Goal: Task Accomplishment & Management: Manage account settings

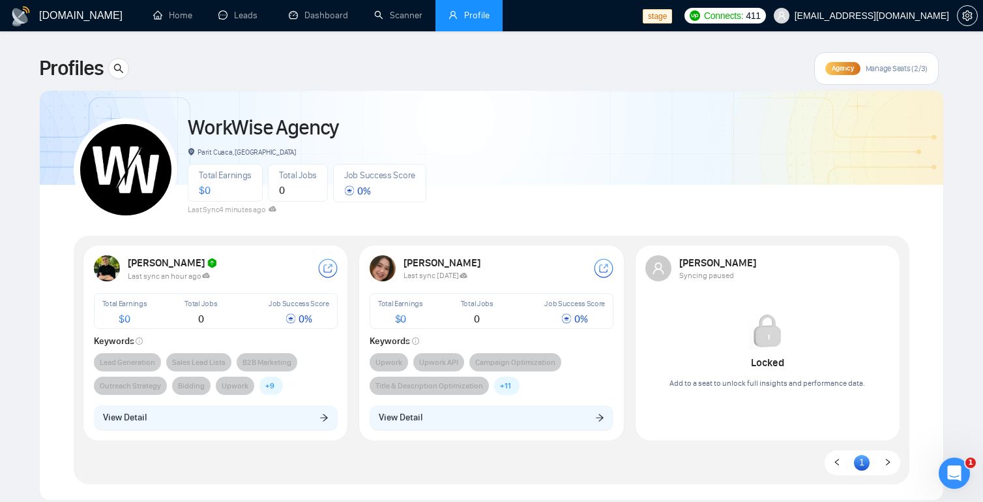
click at [879, 71] on span "Manage Seats (2/3)" at bounding box center [897, 68] width 62 height 10
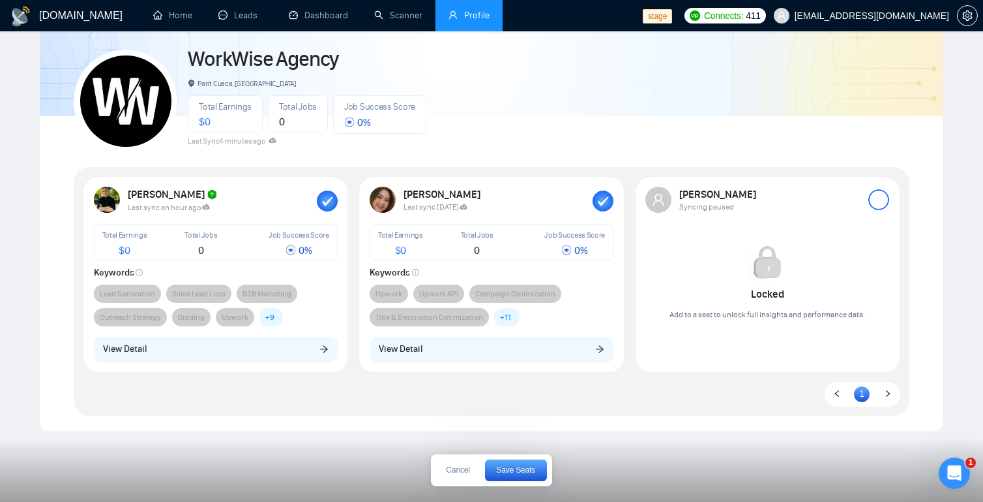
scroll to position [63, 0]
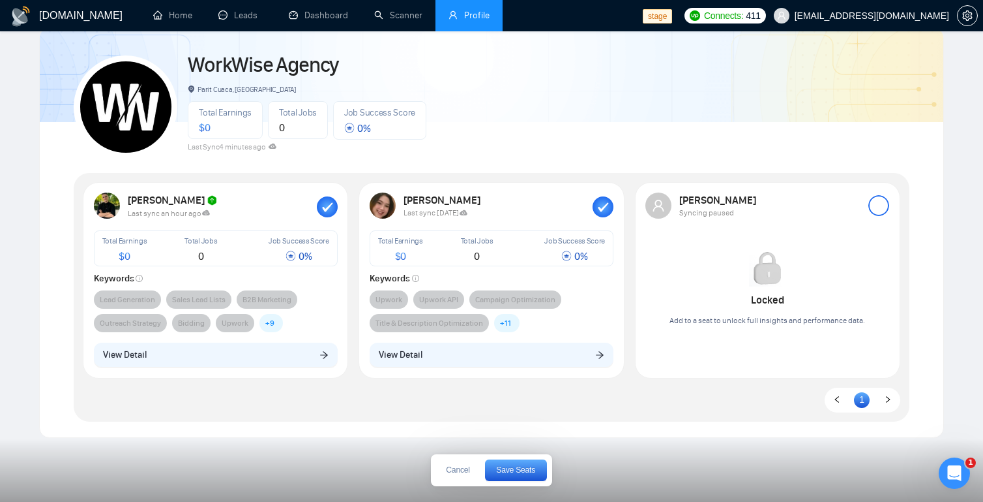
click at [514, 470] on span "Save Seats" at bounding box center [515, 470] width 39 height 8
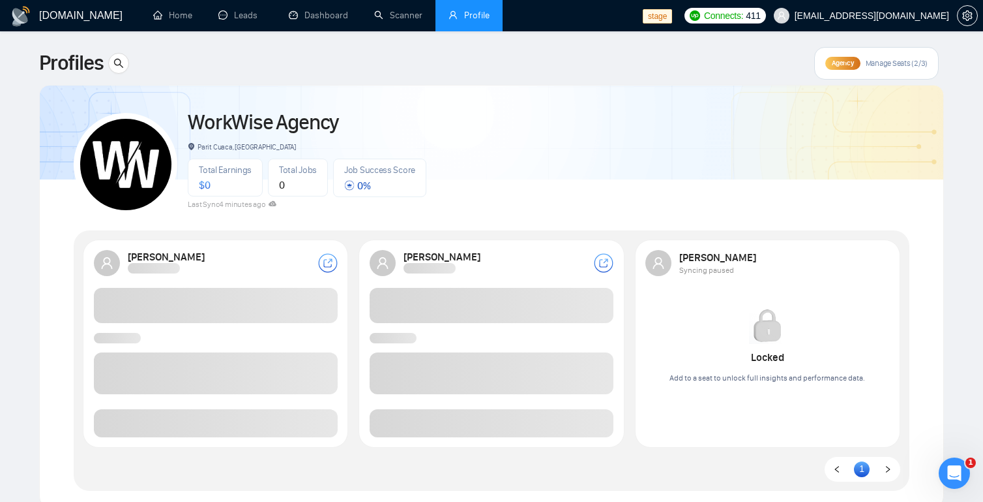
scroll to position [0, 0]
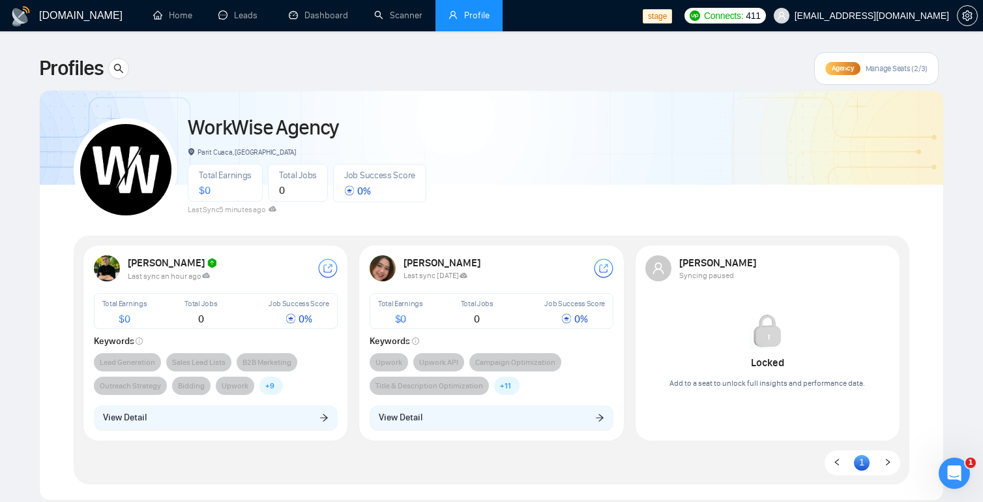
click at [883, 68] on span "Manage Seats (2/3)" at bounding box center [897, 68] width 62 height 10
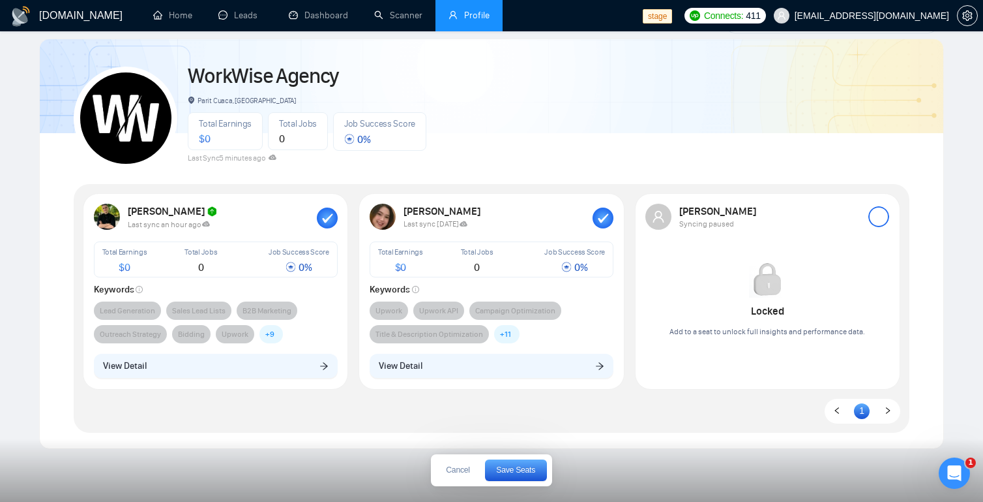
scroll to position [45, 0]
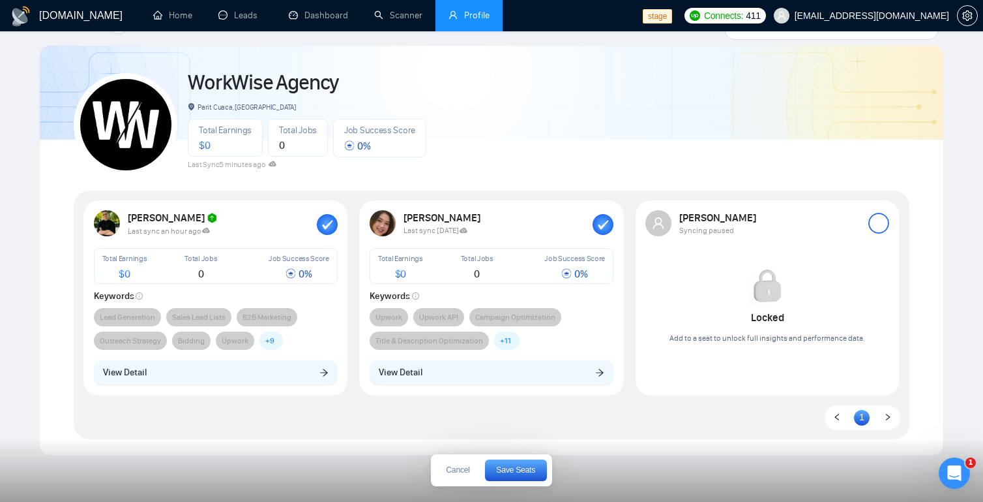
click at [515, 469] on span "Save Seats" at bounding box center [515, 470] width 39 height 8
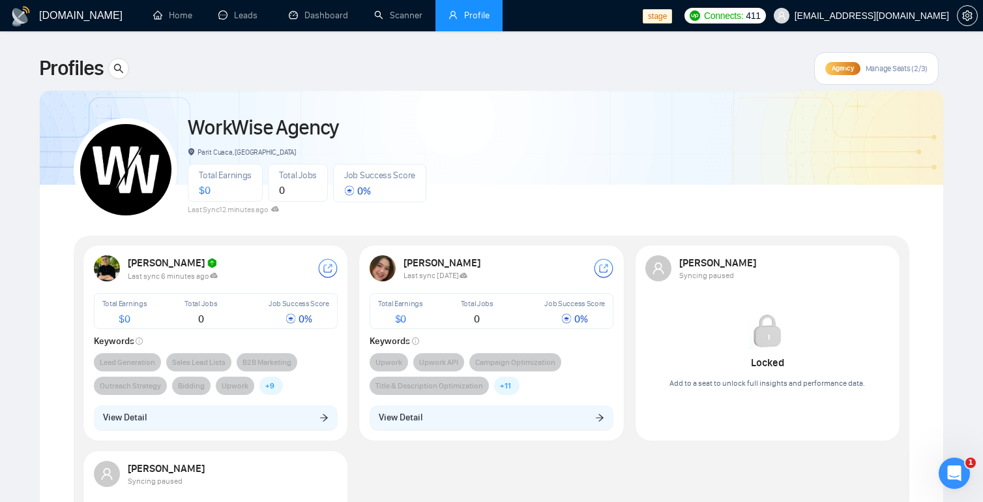
click at [902, 72] on span "Manage Seats (2/3)" at bounding box center [897, 68] width 62 height 10
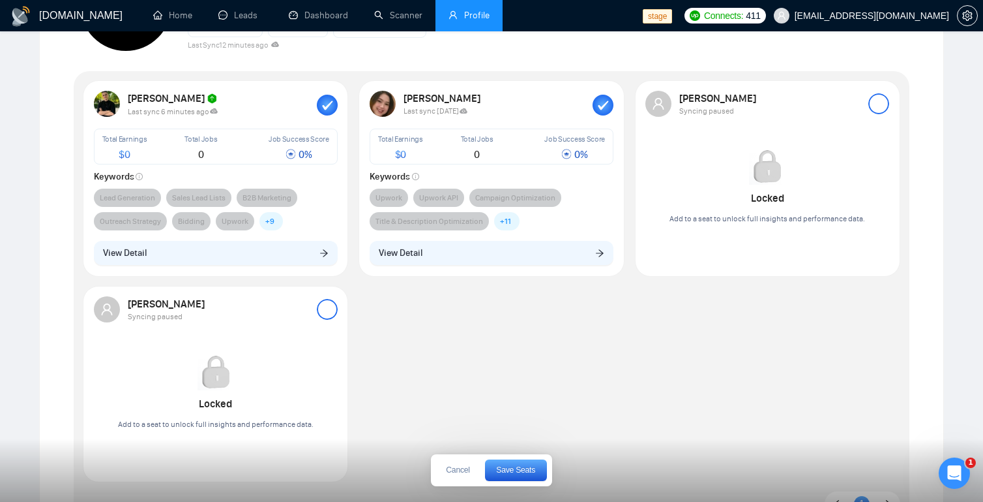
scroll to position [166, 0]
click at [326, 308] on div at bounding box center [327, 307] width 21 height 21
click at [526, 473] on span "Save Seats" at bounding box center [515, 470] width 39 height 8
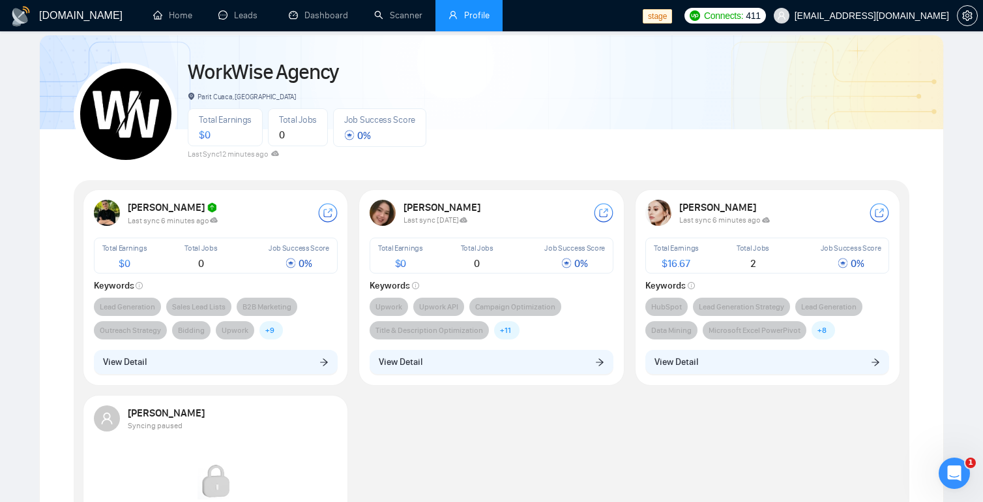
scroll to position [53, 0]
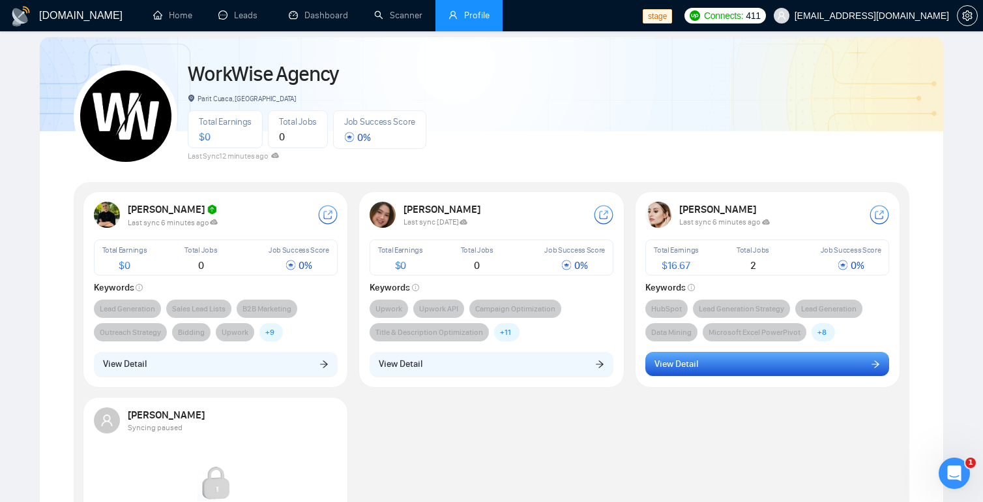
click at [865, 370] on button "View Detail" at bounding box center [768, 364] width 244 height 25
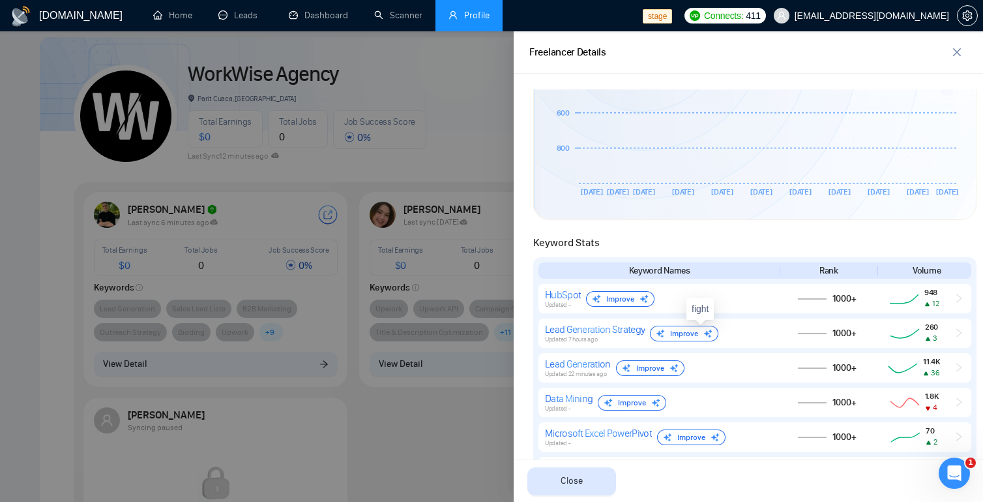
scroll to position [0, 0]
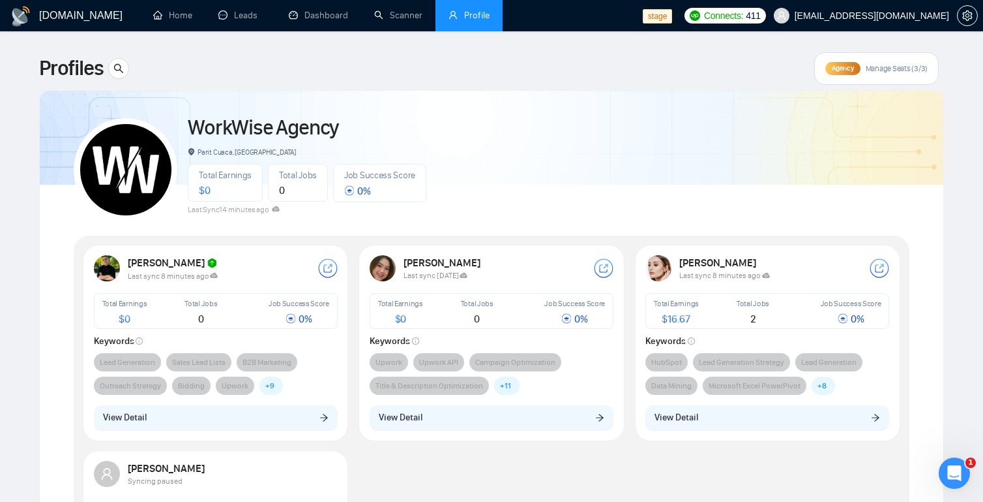
click at [786, 267] on div "[PERSON_NAME]" at bounding box center [775, 262] width 190 height 12
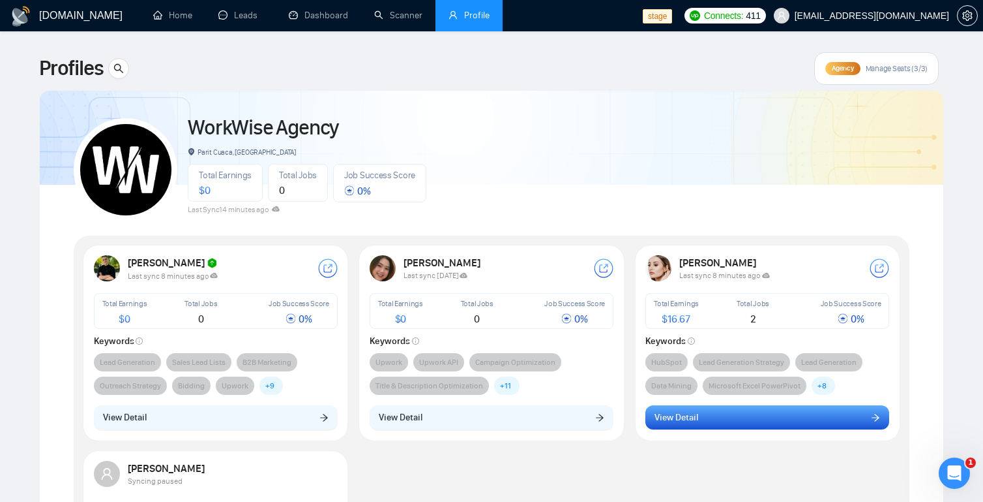
click at [851, 417] on button "View Detail" at bounding box center [768, 417] width 244 height 25
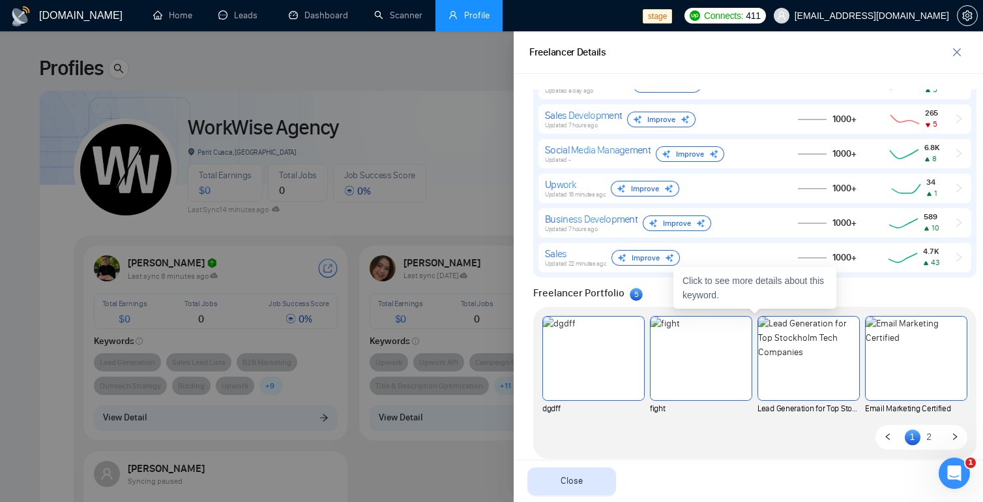
scroll to position [885, 0]
click at [954, 438] on icon "right" at bounding box center [956, 438] width 8 height 8
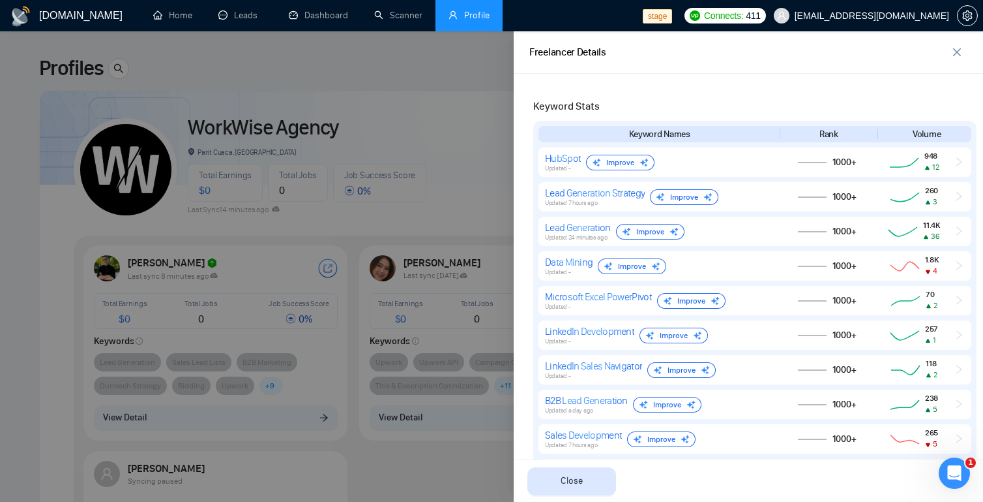
scroll to position [905, 0]
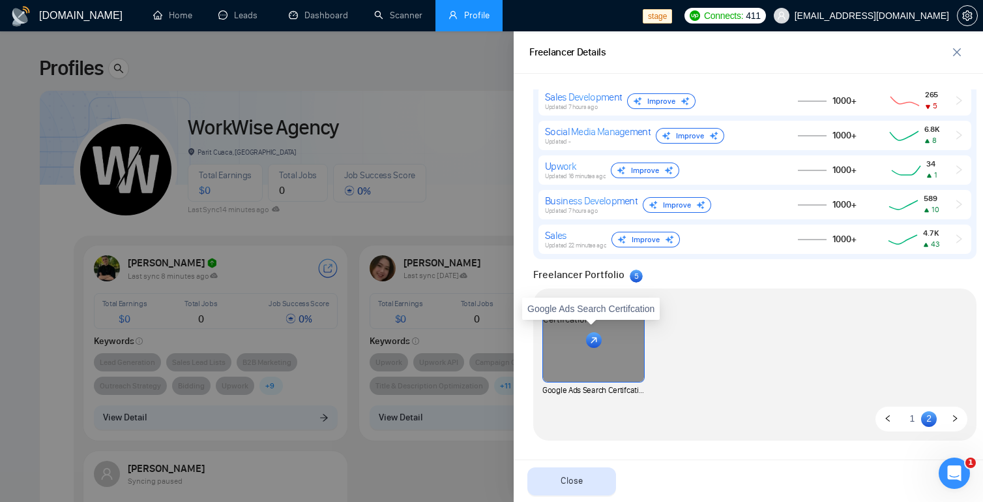
click at [601, 380] on div at bounding box center [593, 339] width 101 height 83
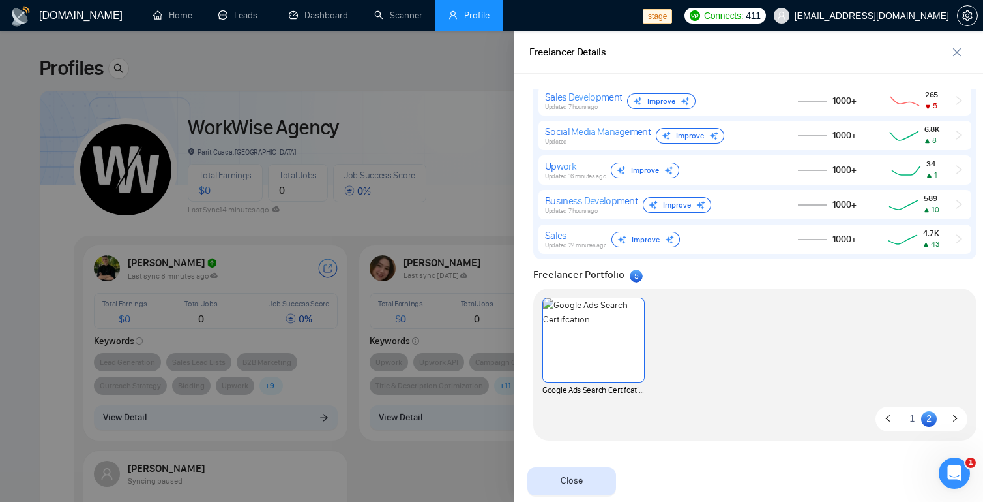
click at [888, 419] on icon "left" at bounding box center [888, 418] width 8 height 8
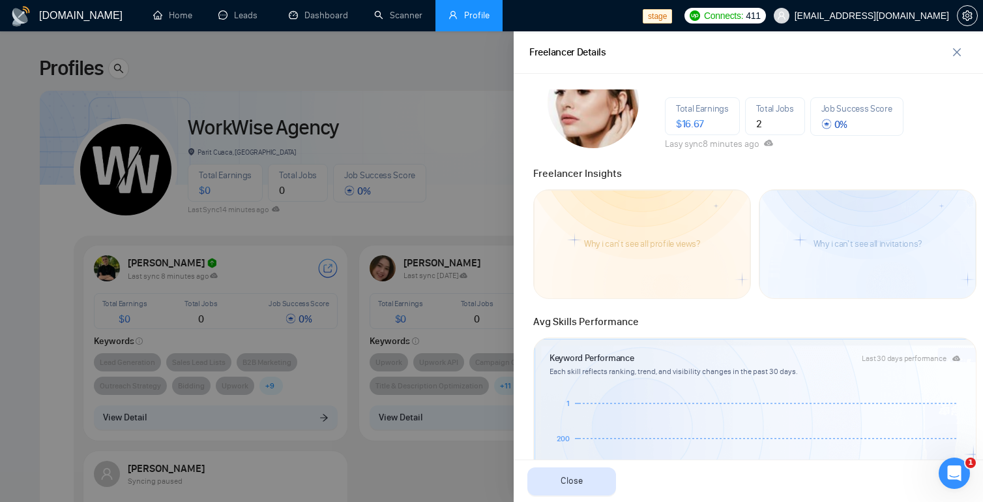
scroll to position [0, 0]
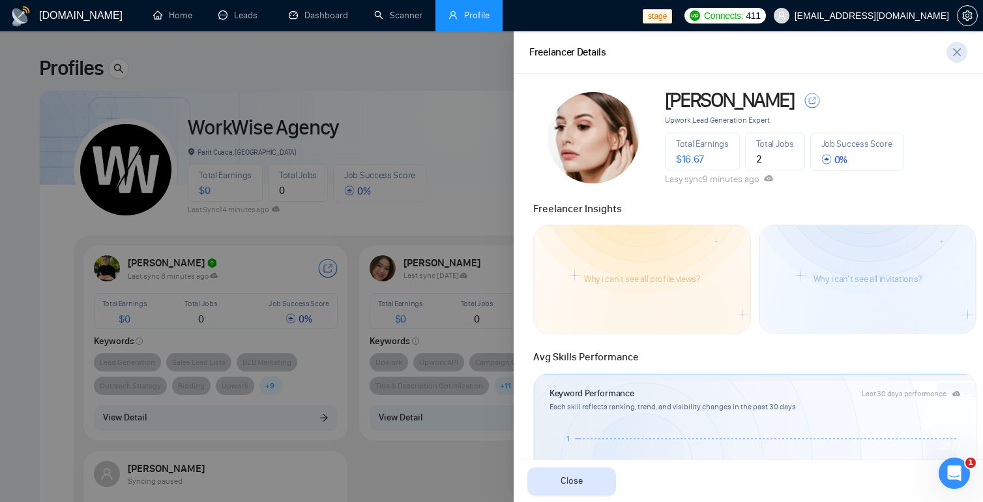
click at [960, 48] on icon "close" at bounding box center [957, 52] width 10 height 10
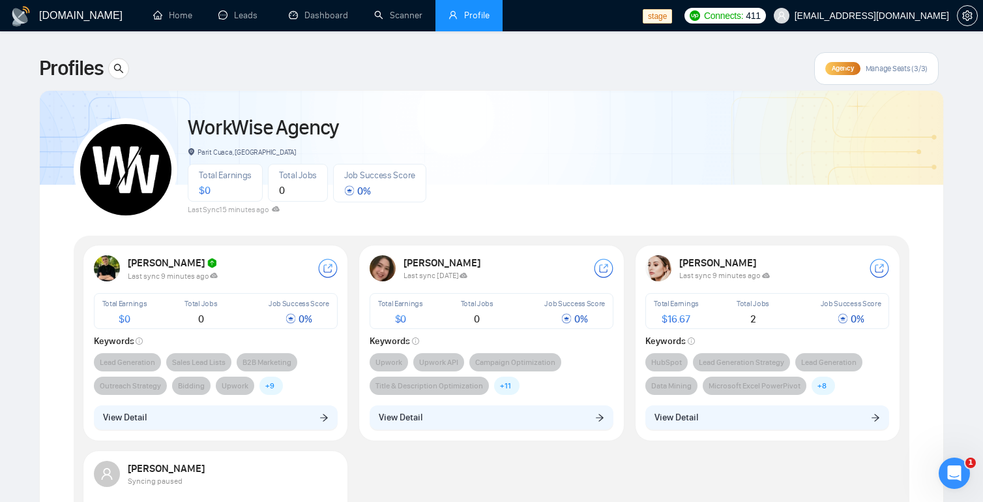
click at [875, 67] on span "Manage Seats (3/3)" at bounding box center [897, 68] width 62 height 10
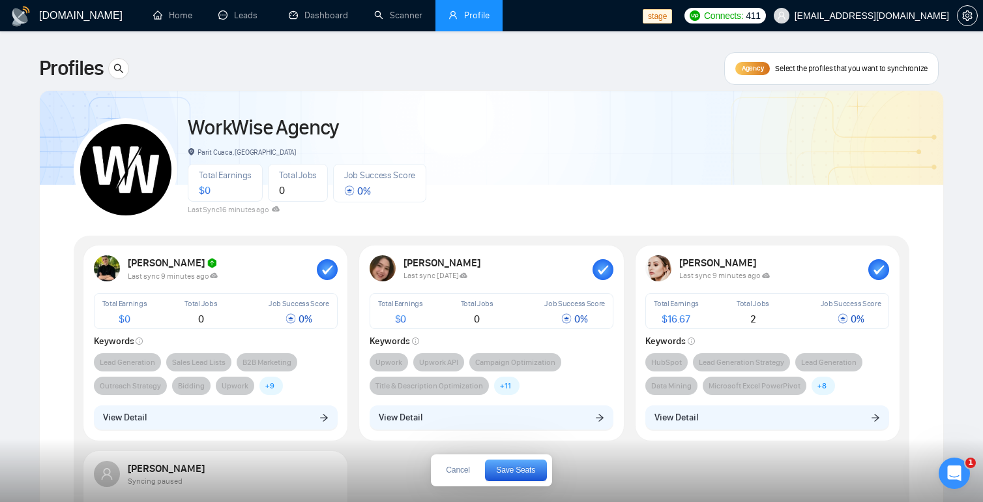
click at [524, 473] on span "Save Seats" at bounding box center [515, 470] width 39 height 8
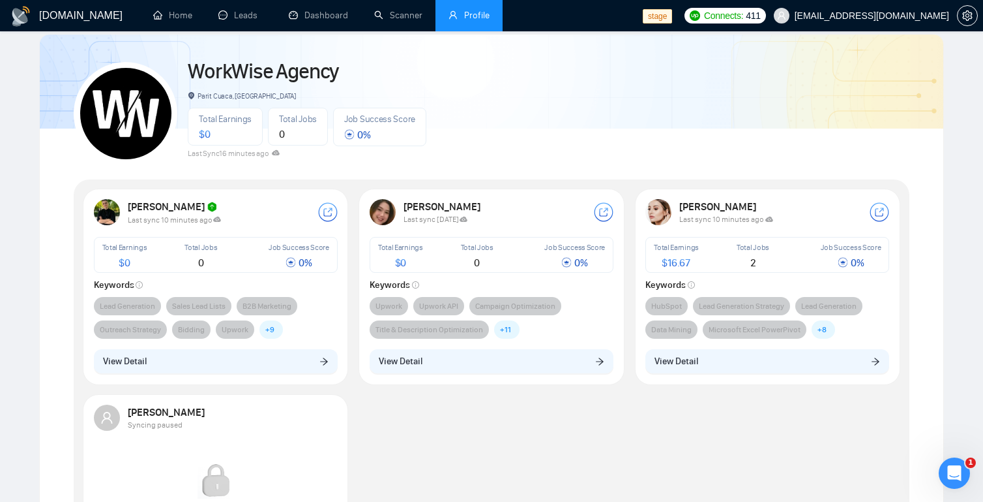
scroll to position [32, 0]
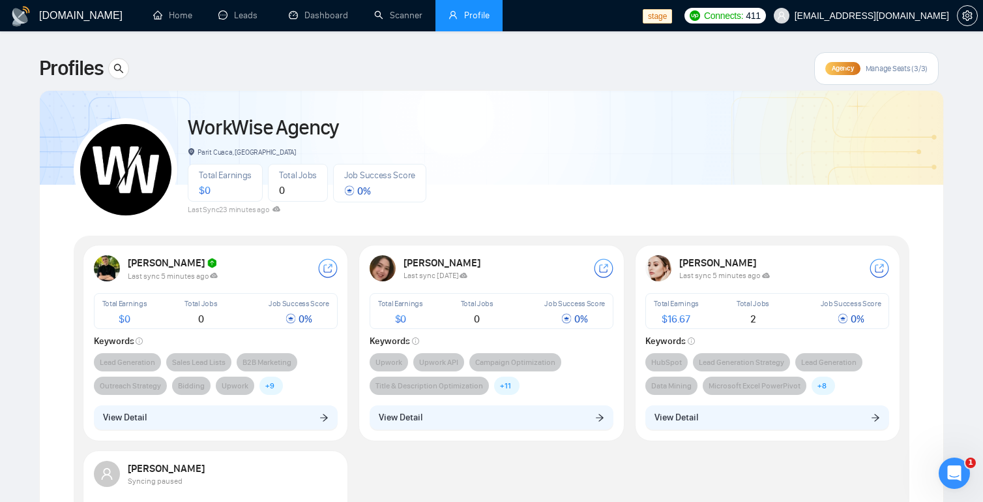
click at [877, 384] on div "HubSpot Lead Generation Strategy Lead Generation Data Mining Microsoft Excel Po…" at bounding box center [768, 374] width 244 height 42
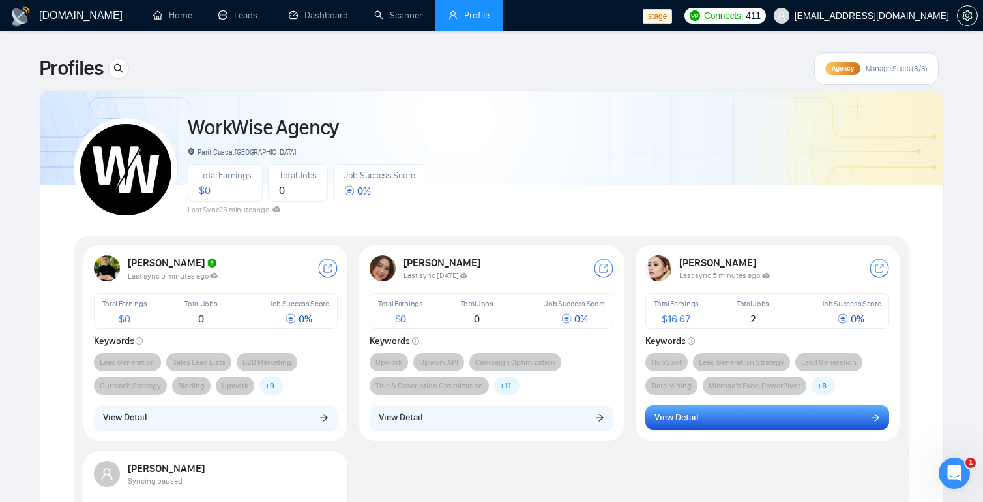
click at [854, 425] on button "View Detail" at bounding box center [768, 417] width 244 height 25
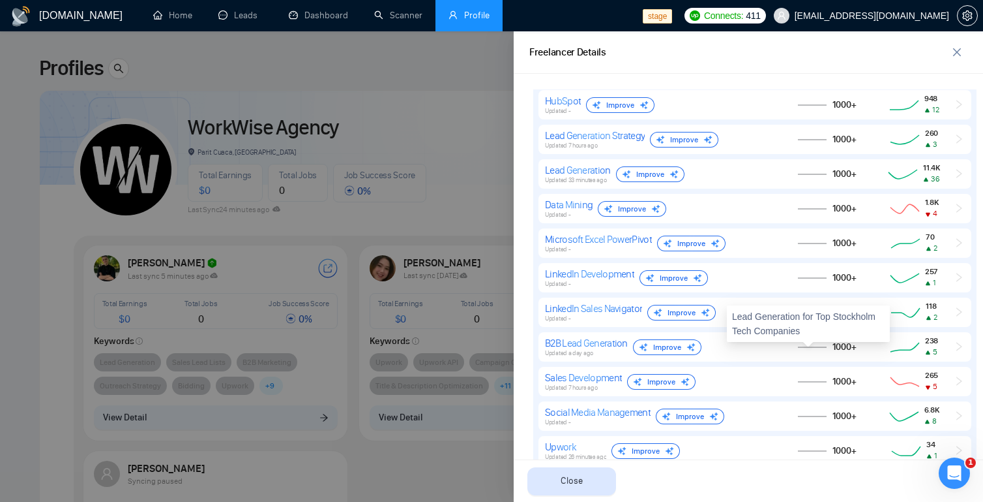
scroll to position [436, 0]
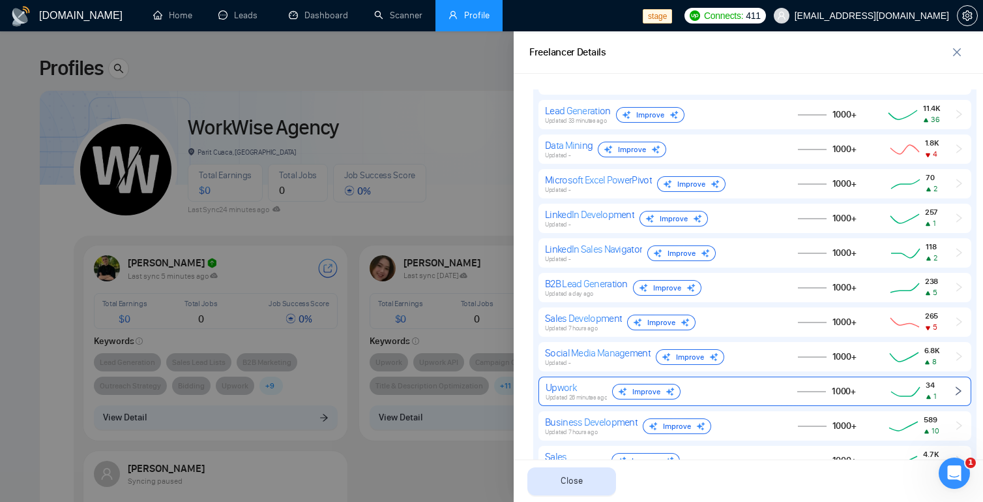
click at [914, 392] on icon at bounding box center [905, 391] width 35 height 16
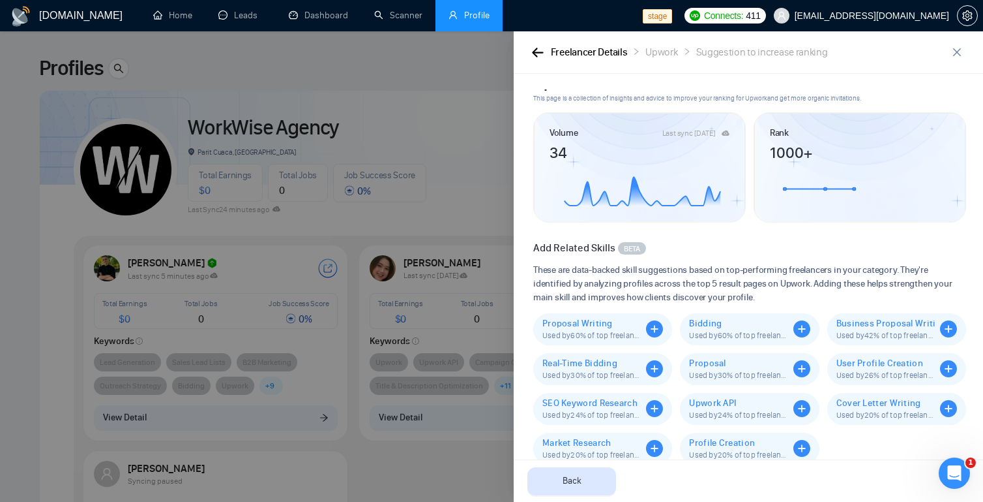
scroll to position [41, 0]
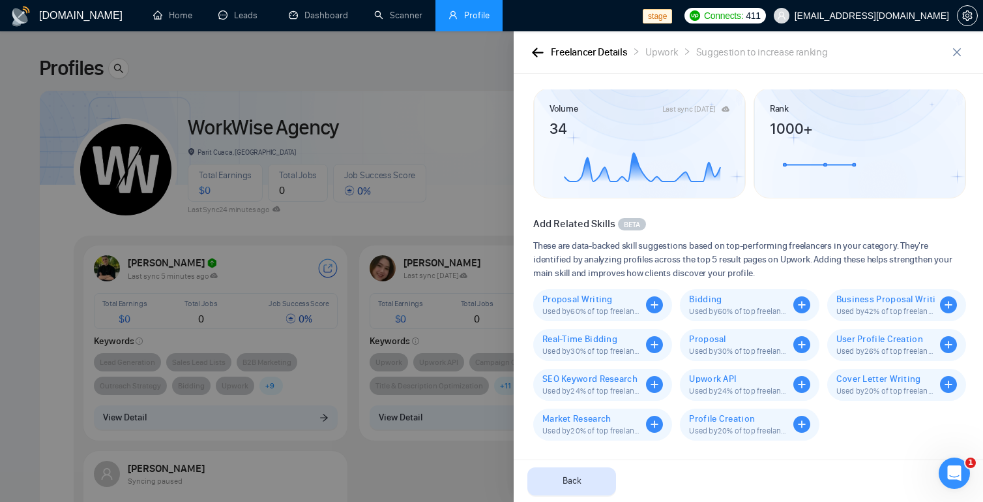
click at [485, 89] on div at bounding box center [491, 266] width 983 height 470
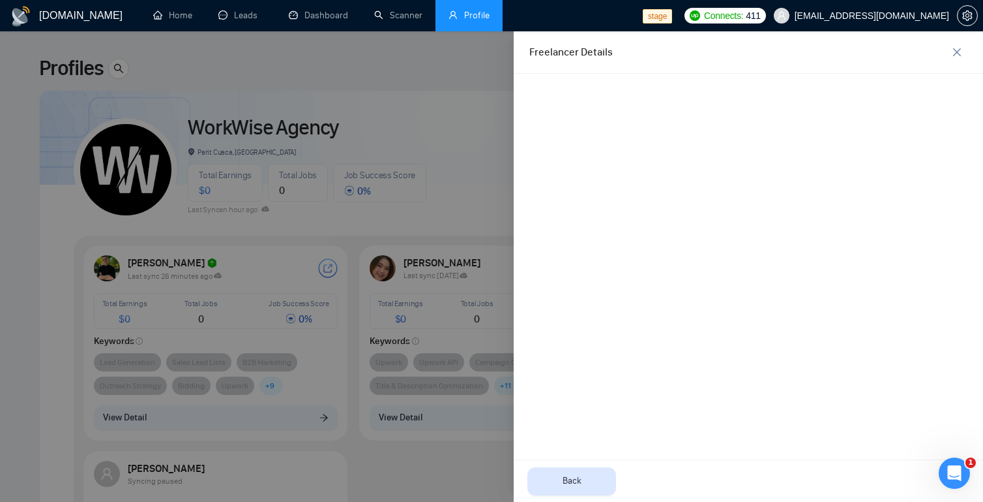
scroll to position [0, 0]
